Goal: Task Accomplishment & Management: Manage account settings

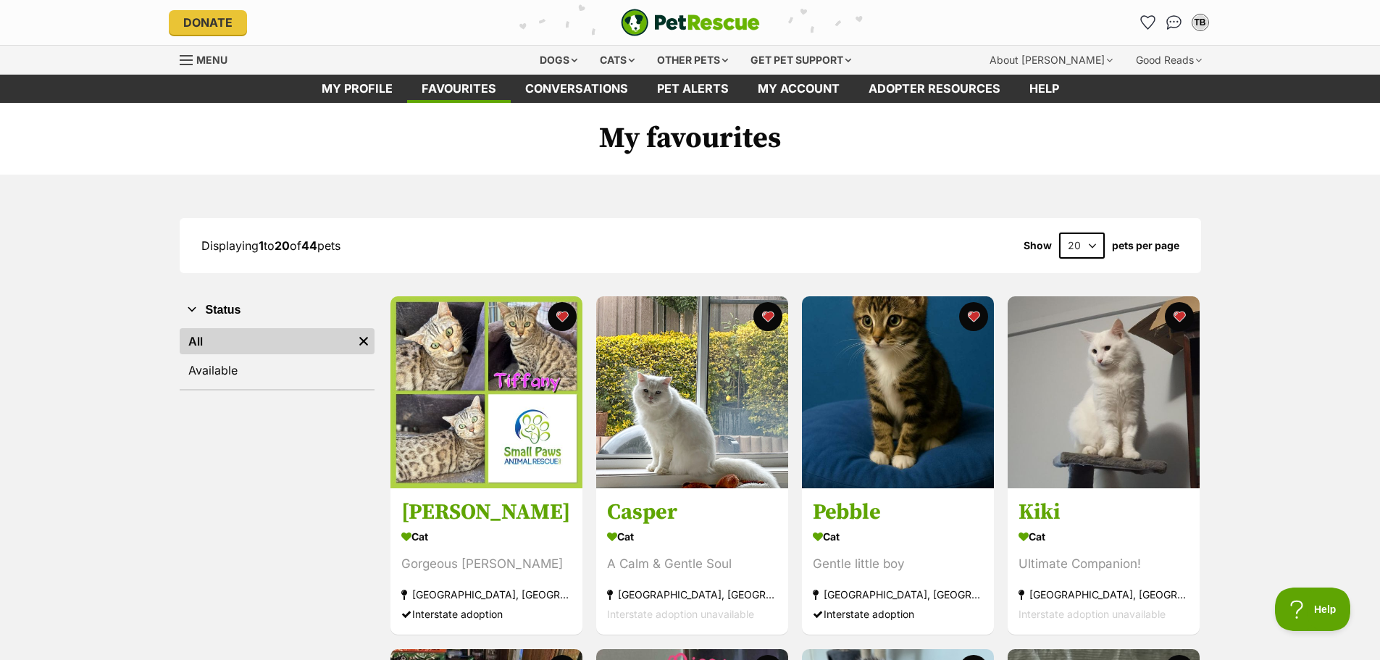
click at [1092, 244] on select "20 40 60" at bounding box center [1082, 246] width 46 height 26
select select "60"
click at [1059, 233] on select "20 40 60" at bounding box center [1082, 246] width 46 height 26
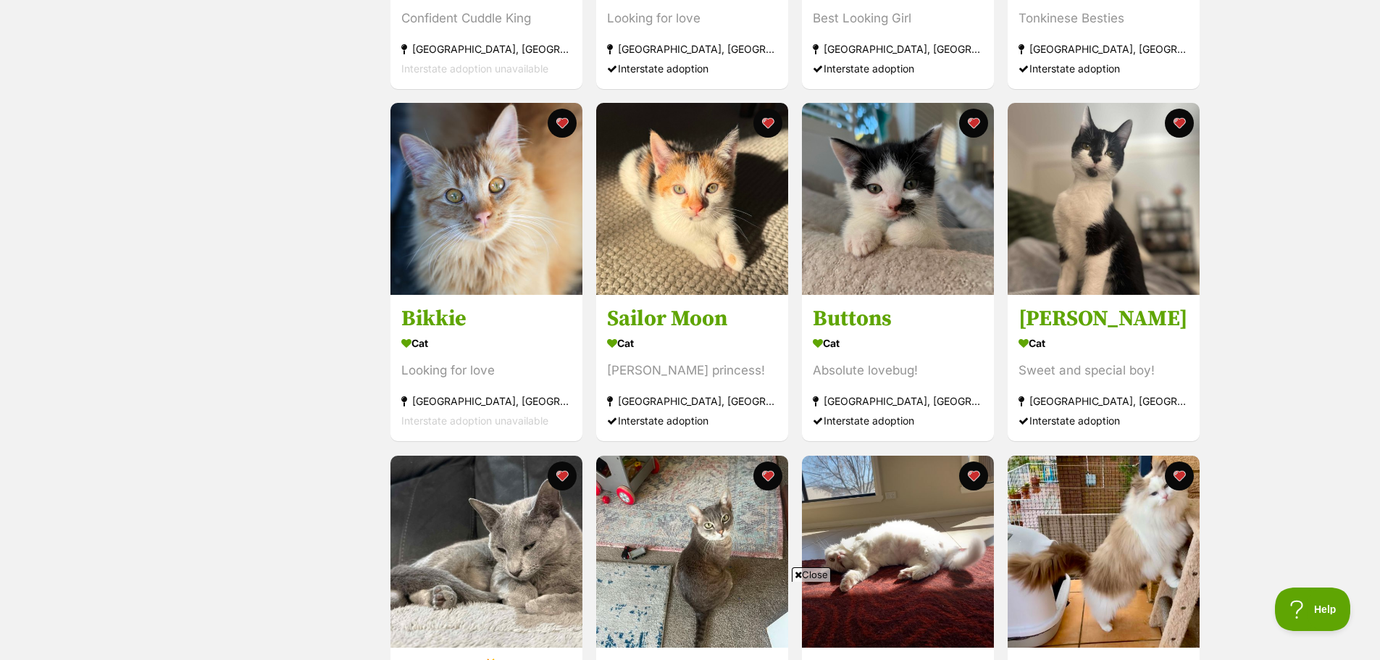
scroll to position [1449, 0]
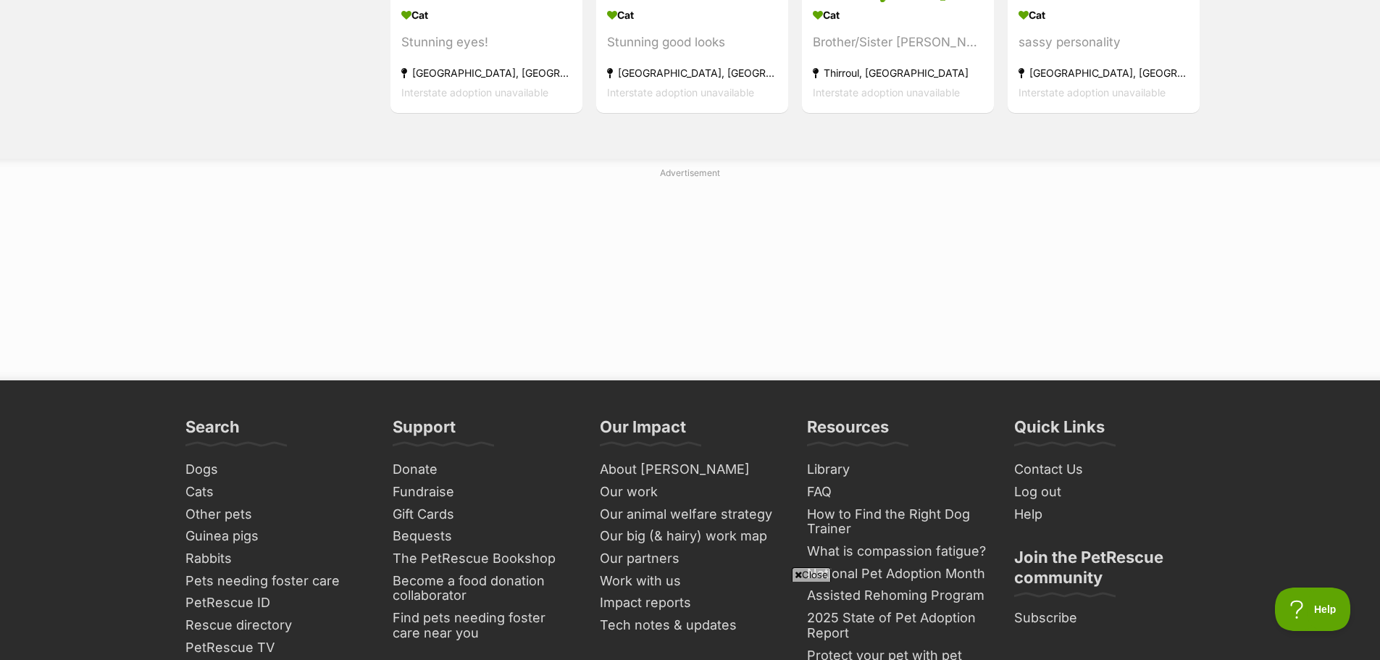
scroll to position [4057, 0]
